Goal: Information Seeking & Learning: Learn about a topic

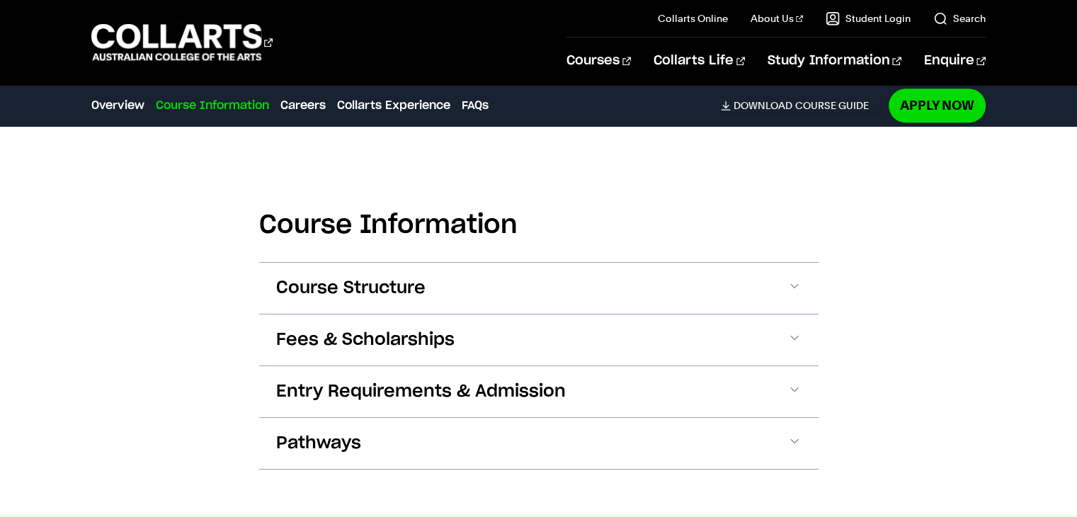
scroll to position [1325, 0]
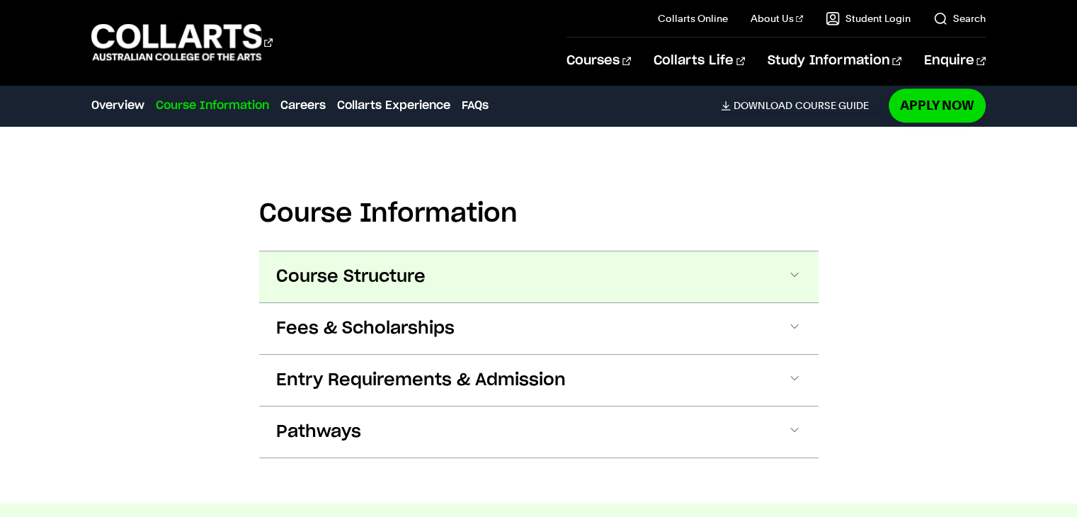
click at [509, 283] on button "Course Structure" at bounding box center [538, 276] width 559 height 51
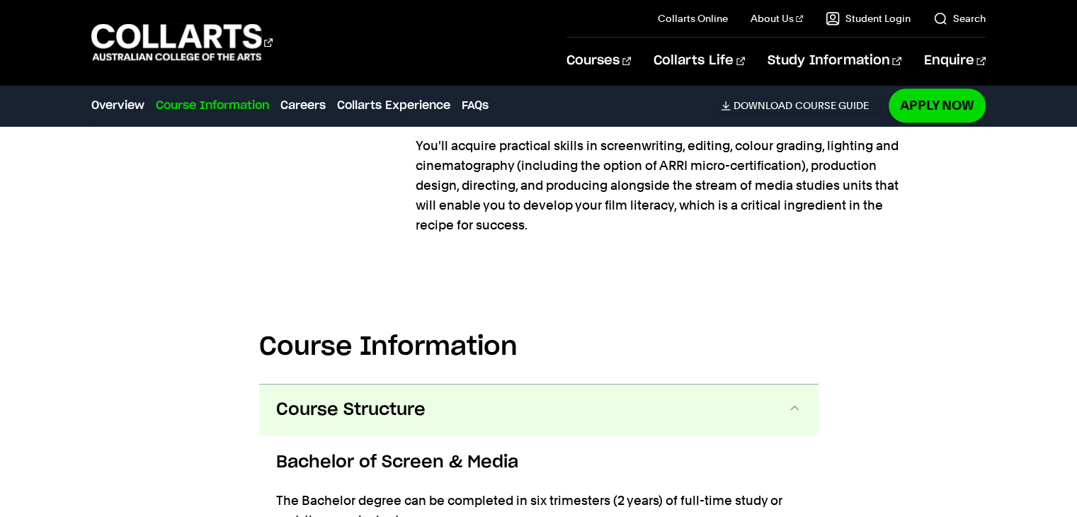
scroll to position [1306, 0]
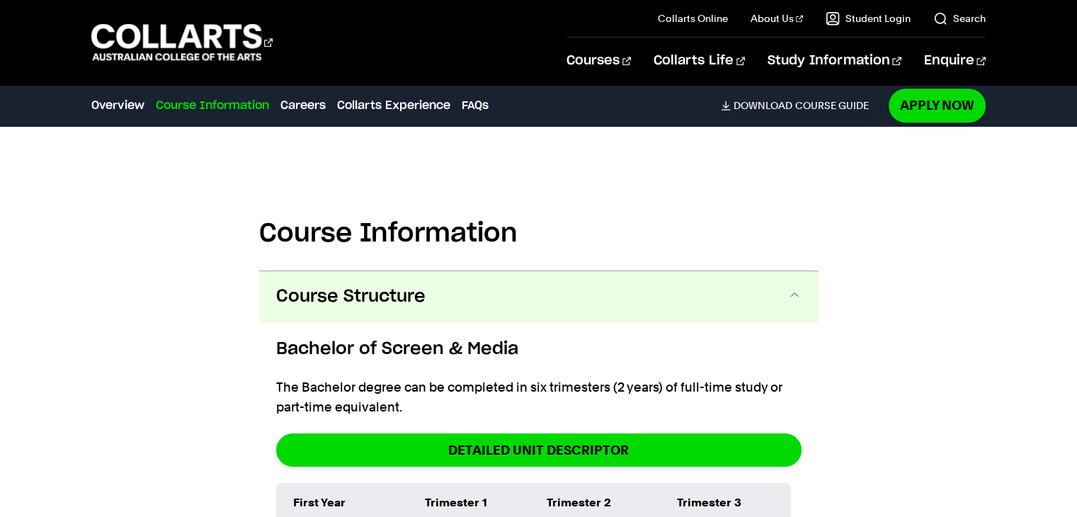
click at [513, 291] on button "Course Structure" at bounding box center [538, 296] width 559 height 51
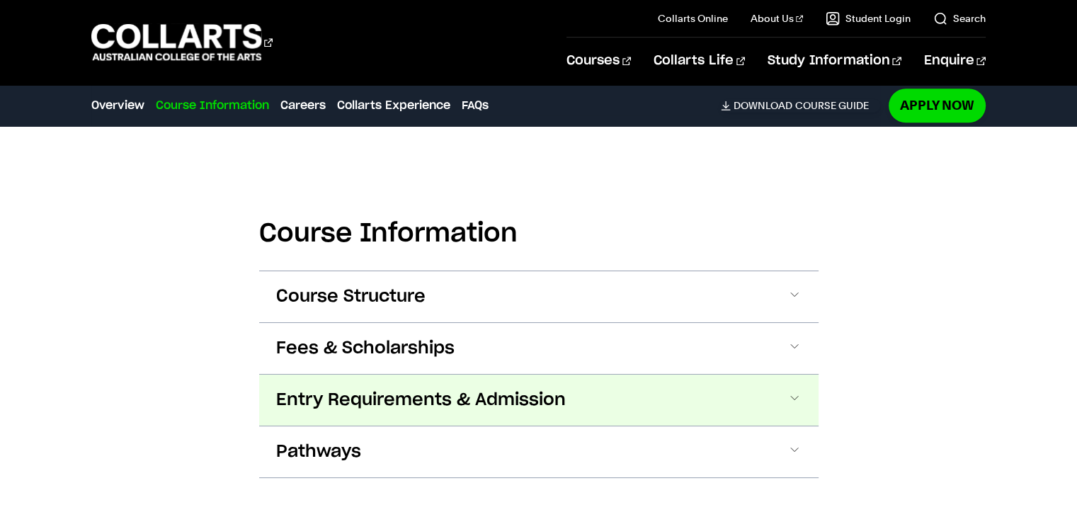
click at [477, 400] on span "Entry Requirements & Admission" at bounding box center [421, 400] width 290 height 23
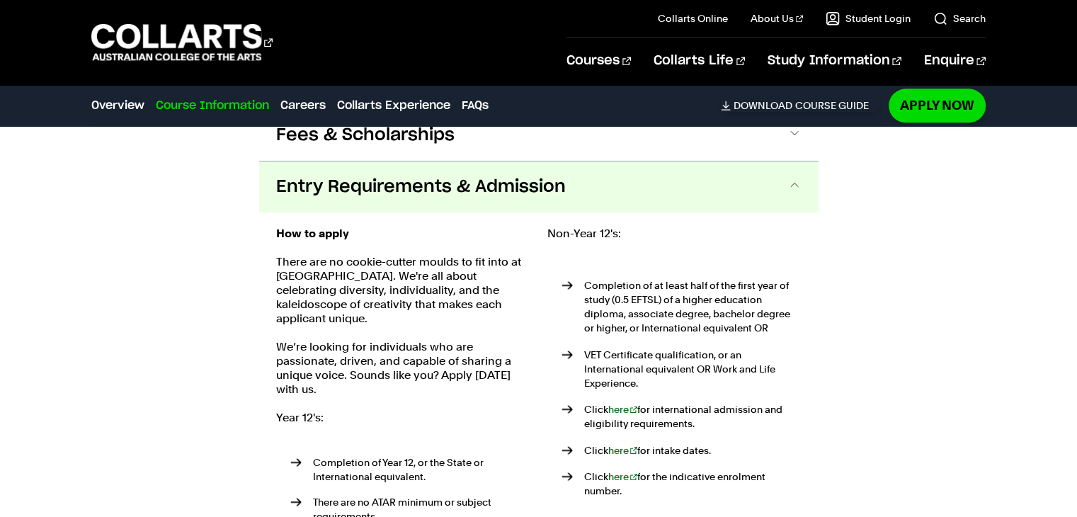
scroll to position [1499, 0]
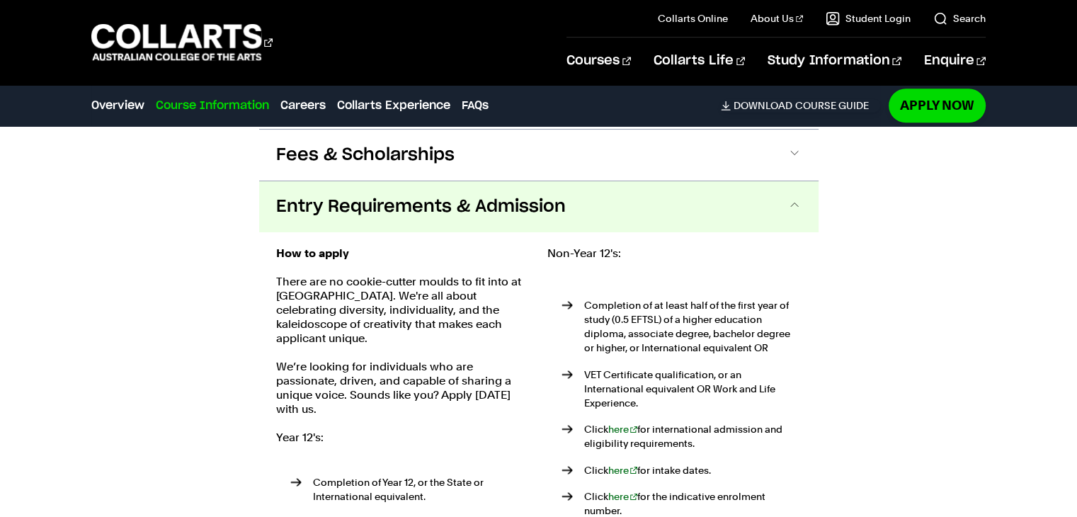
click at [445, 210] on span "Entry Requirements & Admission" at bounding box center [421, 206] width 290 height 23
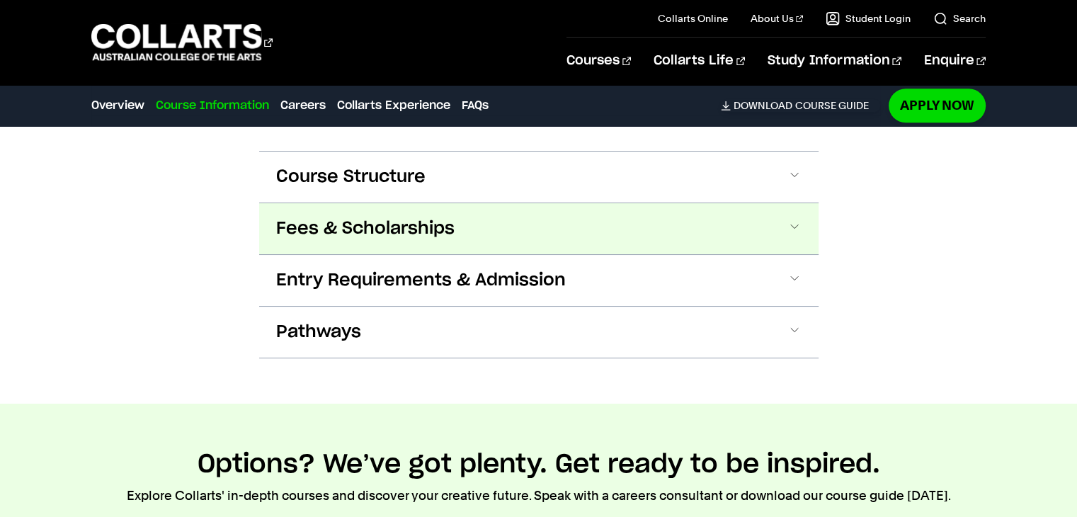
click at [420, 203] on button "Fees & Scholarships" at bounding box center [538, 228] width 559 height 51
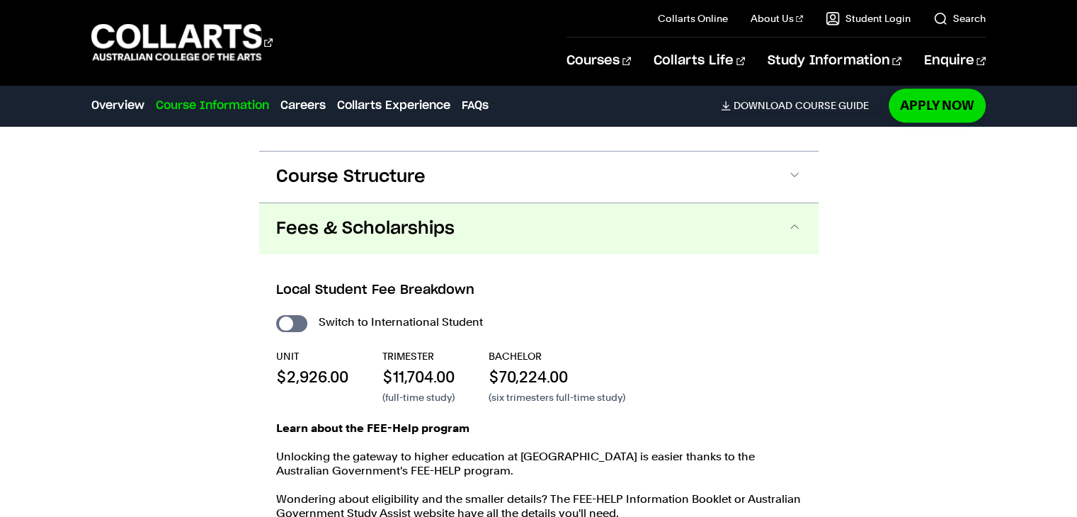
scroll to position [1500, 0]
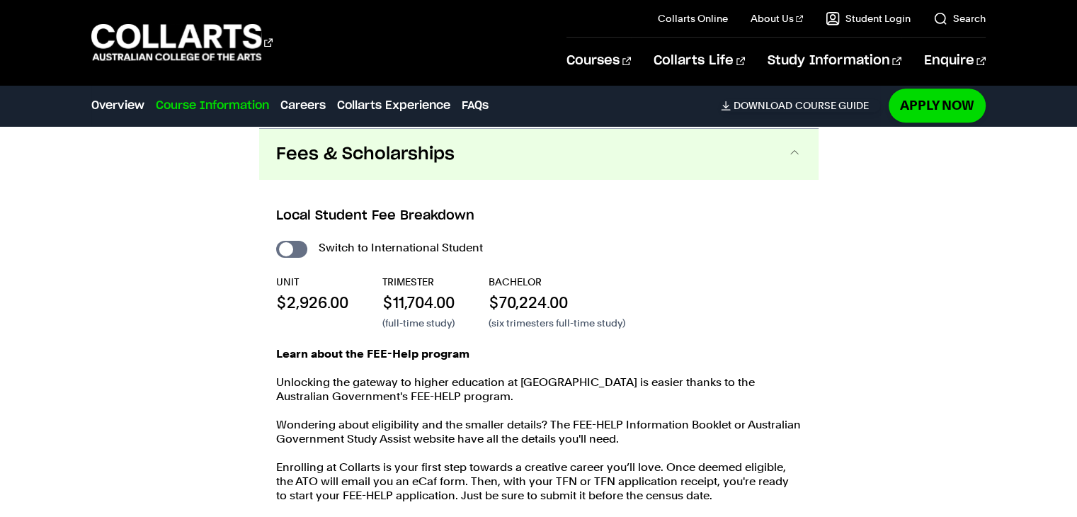
click at [435, 157] on span "Fees & Scholarships" at bounding box center [365, 154] width 178 height 23
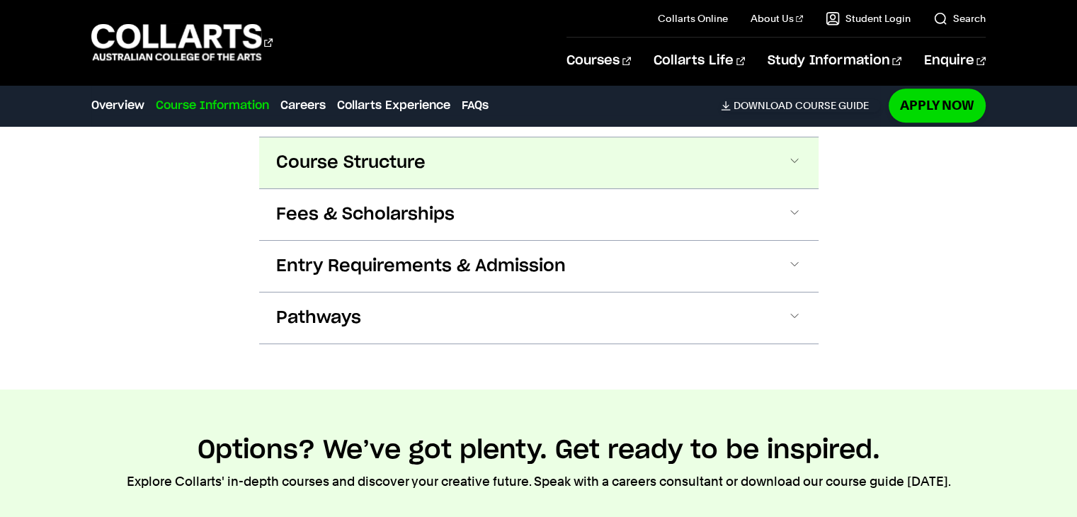
click at [415, 171] on span "Course Structure" at bounding box center [350, 163] width 149 height 23
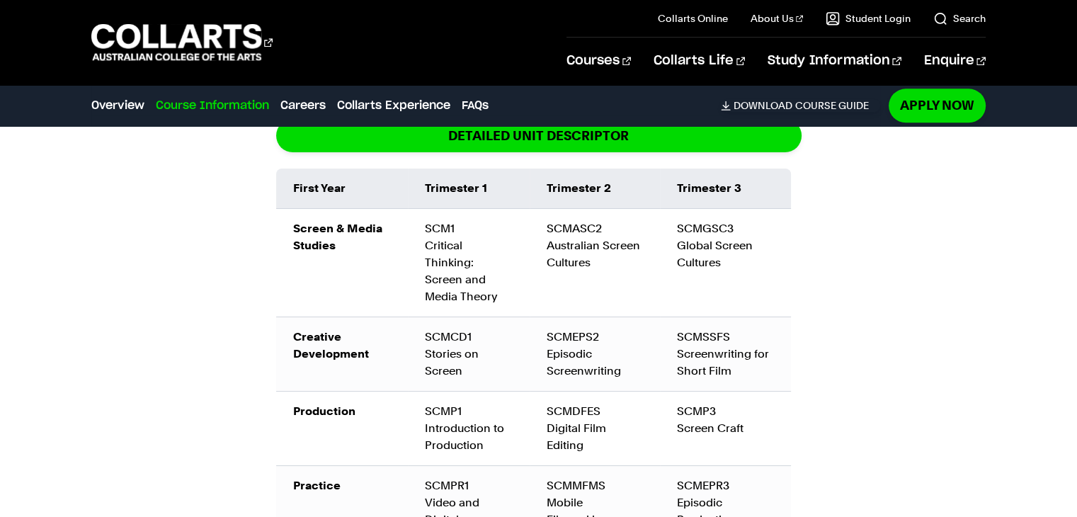
scroll to position [1620, 0]
click at [721, 335] on div "SCMSSFS Screenwriting for Short Film" at bounding box center [725, 354] width 96 height 51
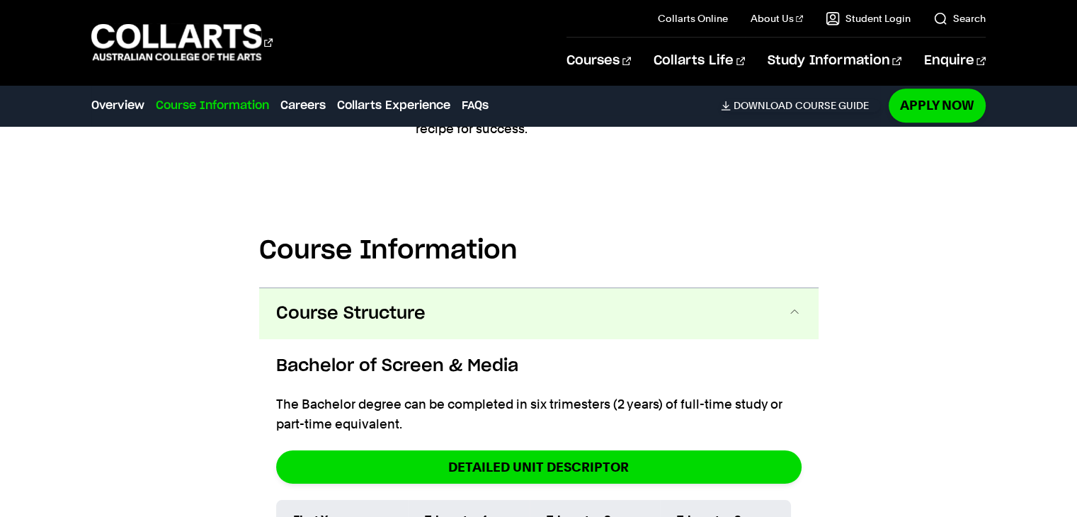
scroll to position [1287, 0]
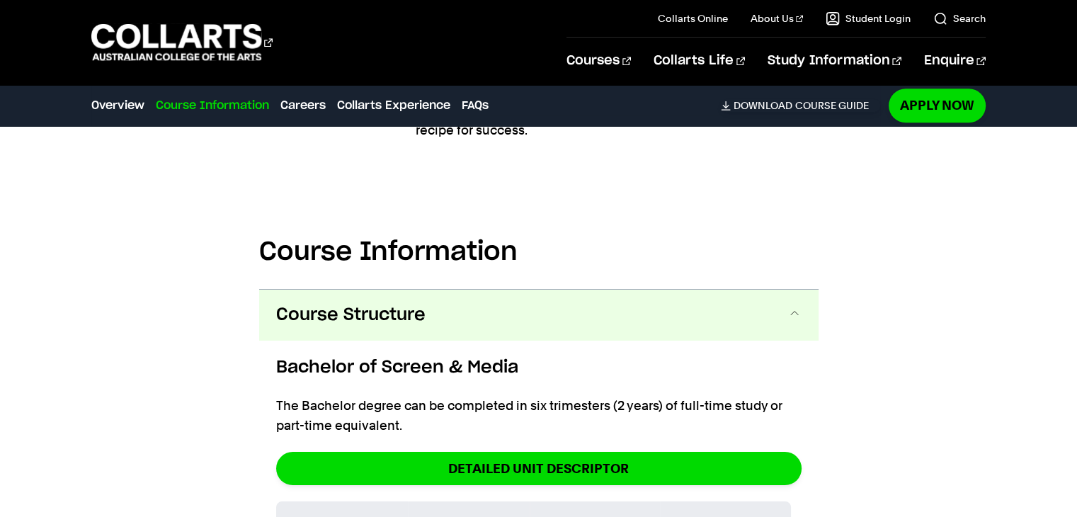
click at [426, 315] on button "Course Structure" at bounding box center [538, 315] width 559 height 51
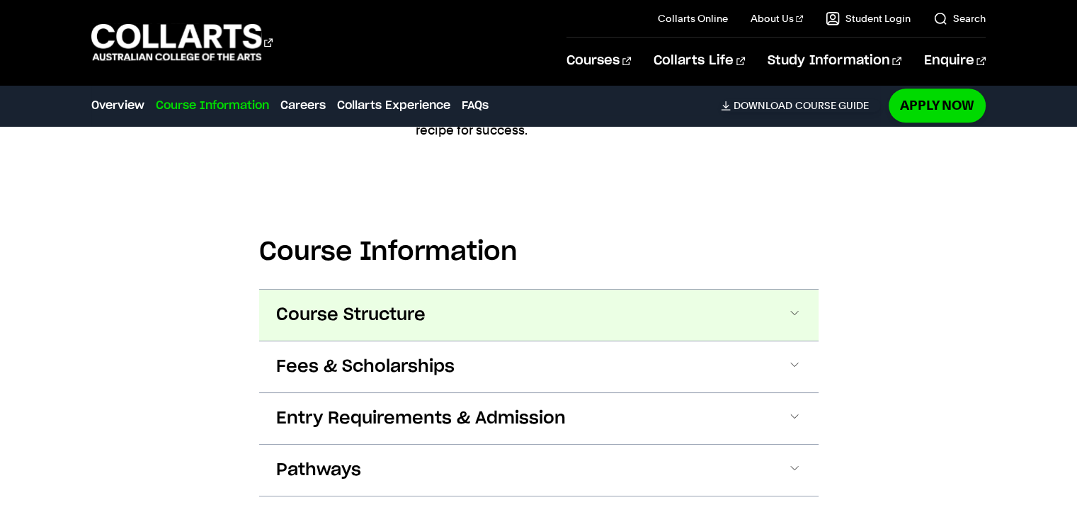
click at [426, 315] on button "Course Structure" at bounding box center [538, 315] width 559 height 51
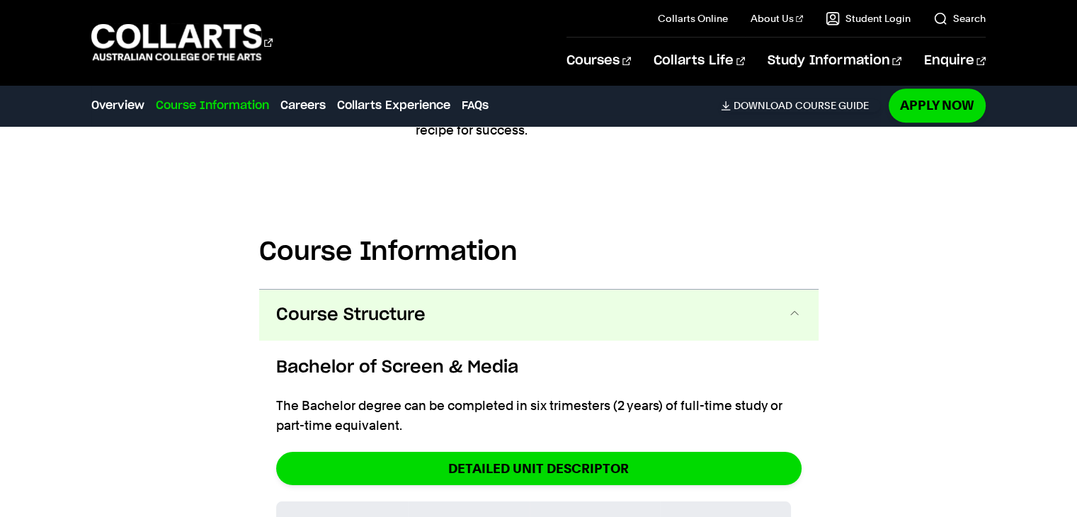
scroll to position [1448, 0]
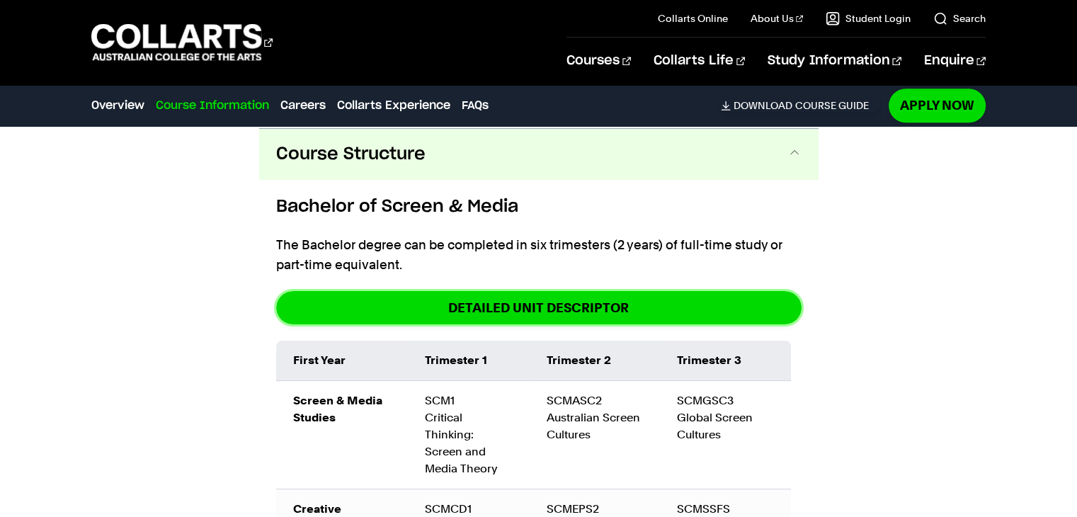
click at [426, 315] on link "DETAILED UNIT DESCRIPTOR" at bounding box center [538, 307] width 525 height 33
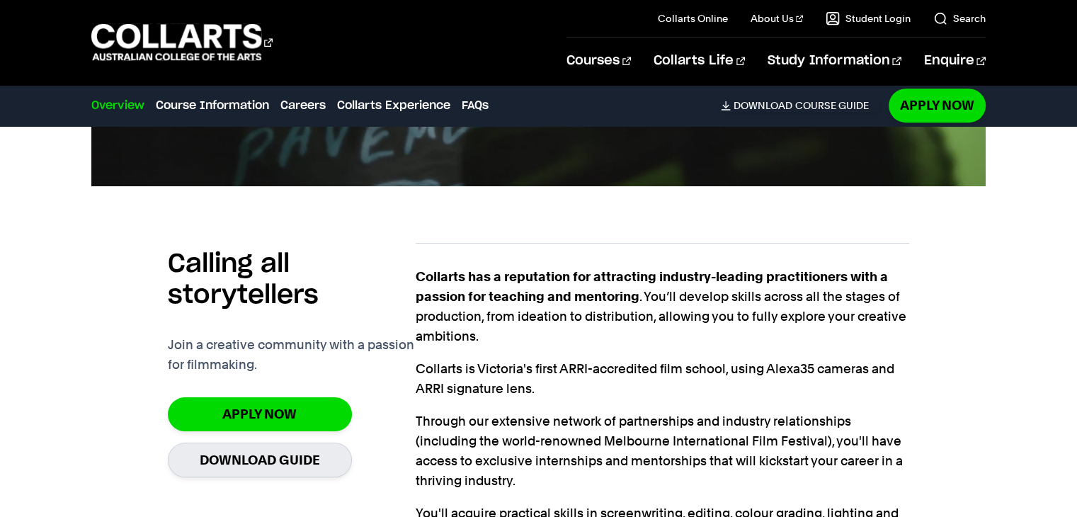
scroll to position [725, 0]
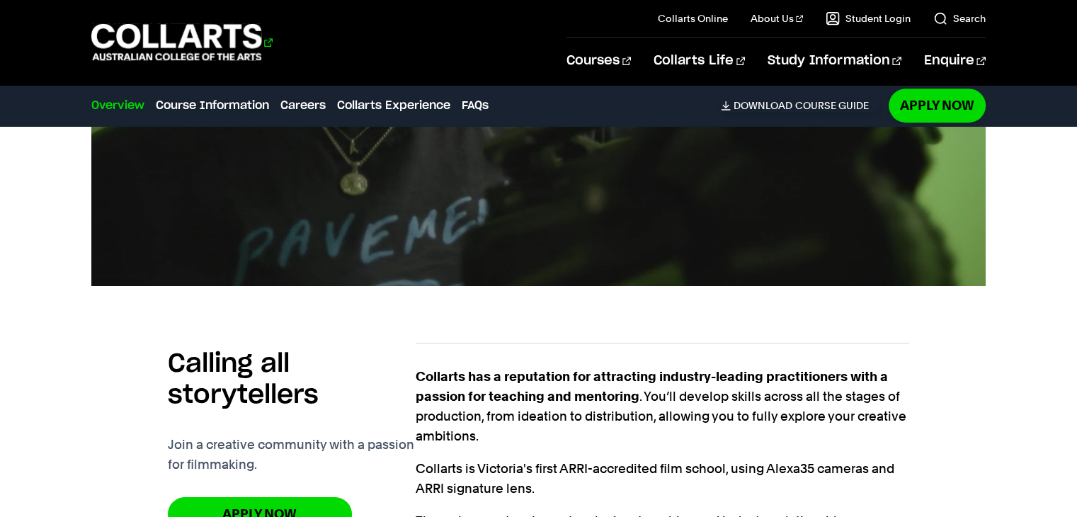
click at [139, 33] on 1 "Go to homepage" at bounding box center [176, 42] width 171 height 37
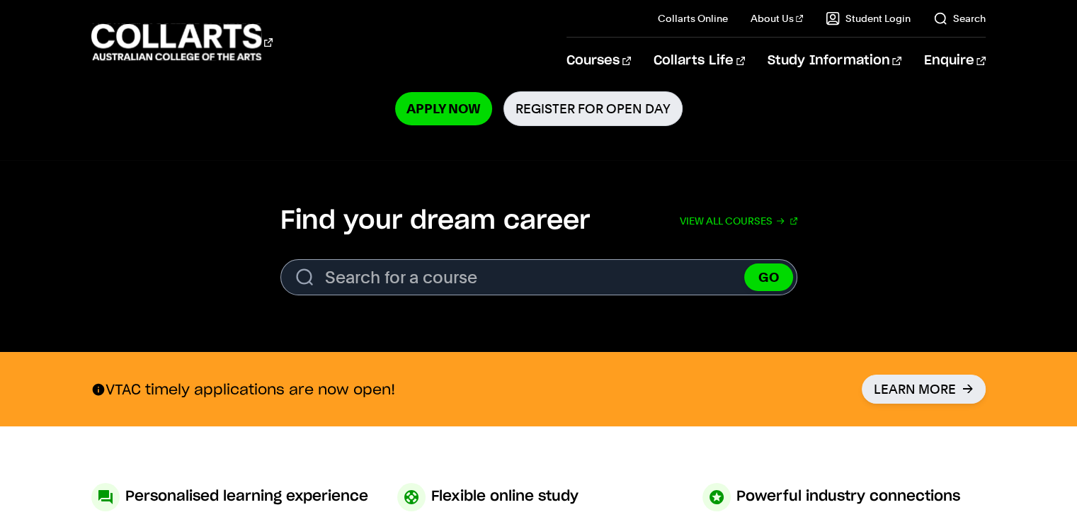
scroll to position [350, 0]
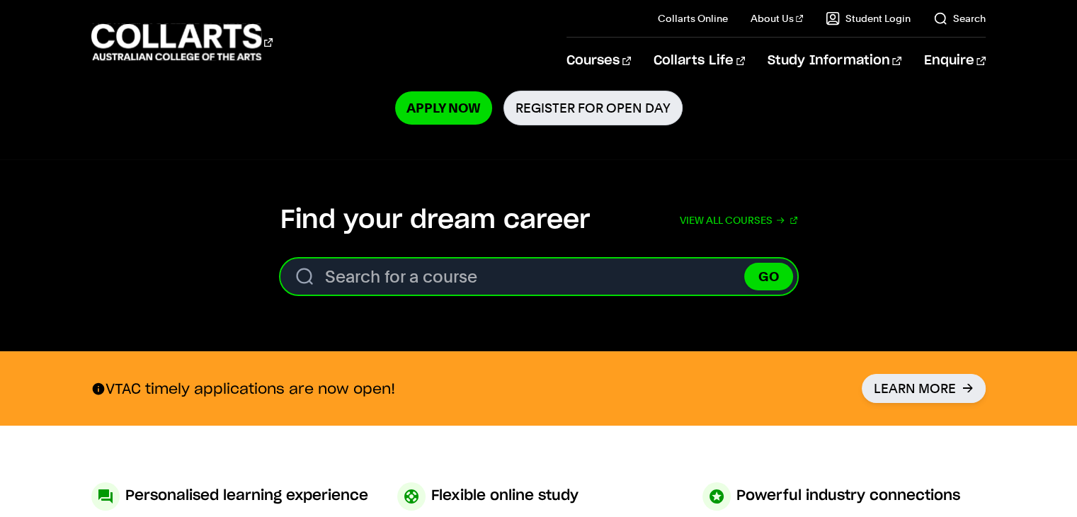
click at [508, 261] on input "Search for a course" at bounding box center [538, 276] width 517 height 36
